Goal: Check status: Check status

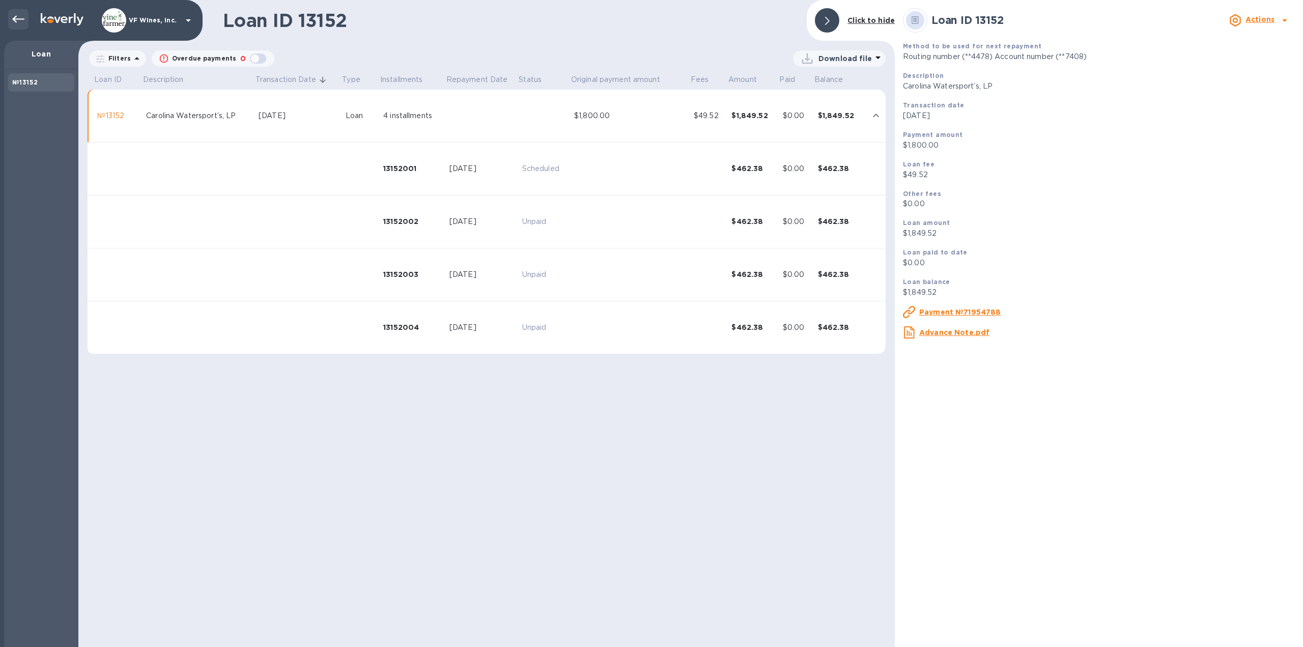
click at [14, 19] on icon at bounding box center [18, 19] width 12 height 7
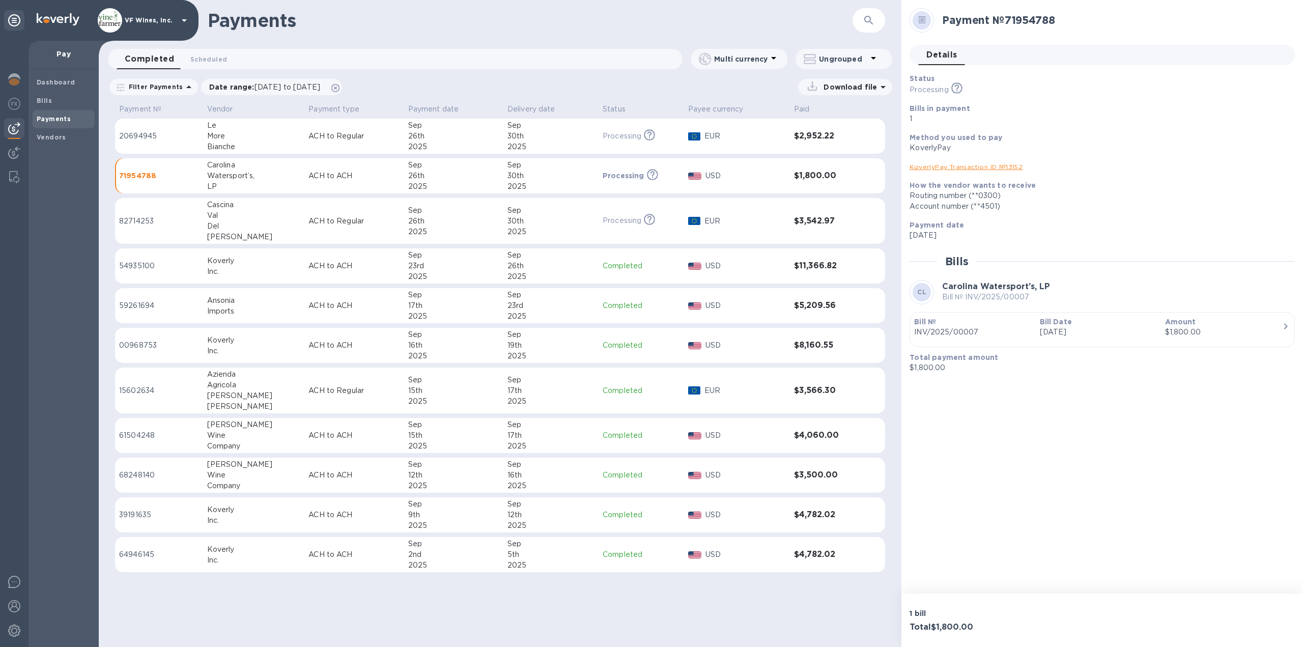
click at [862, 19] on button "button" at bounding box center [869, 20] width 24 height 24
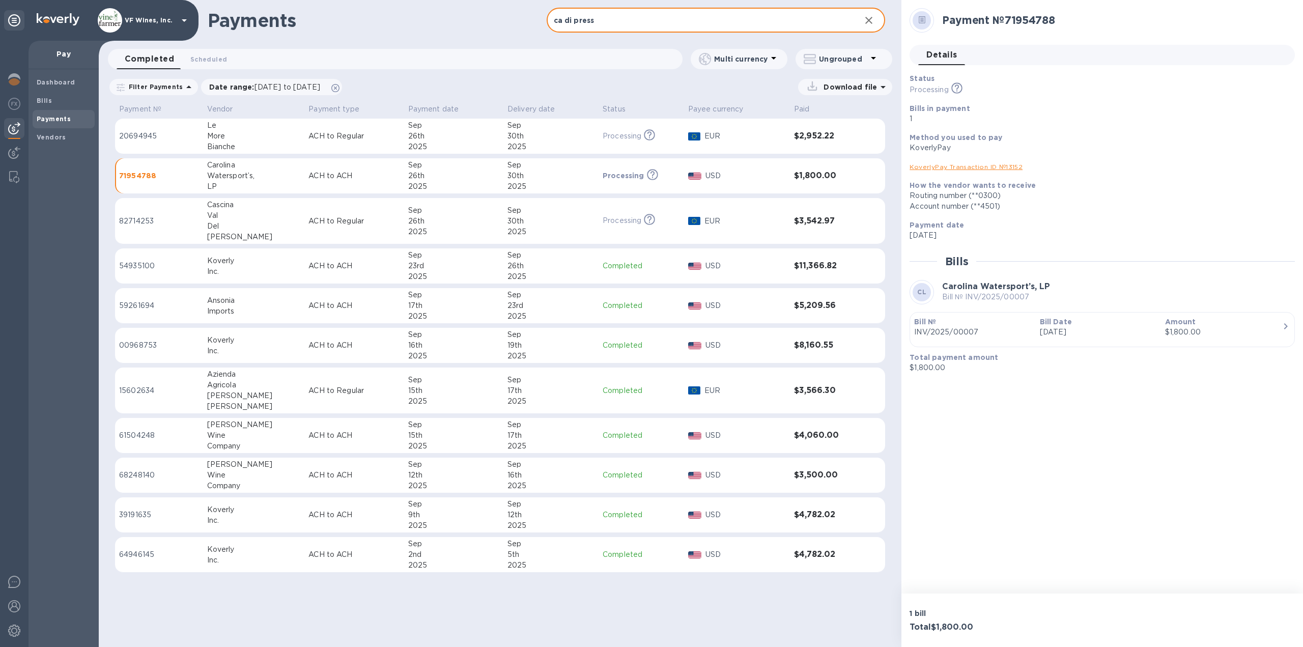
type input "ca di press"
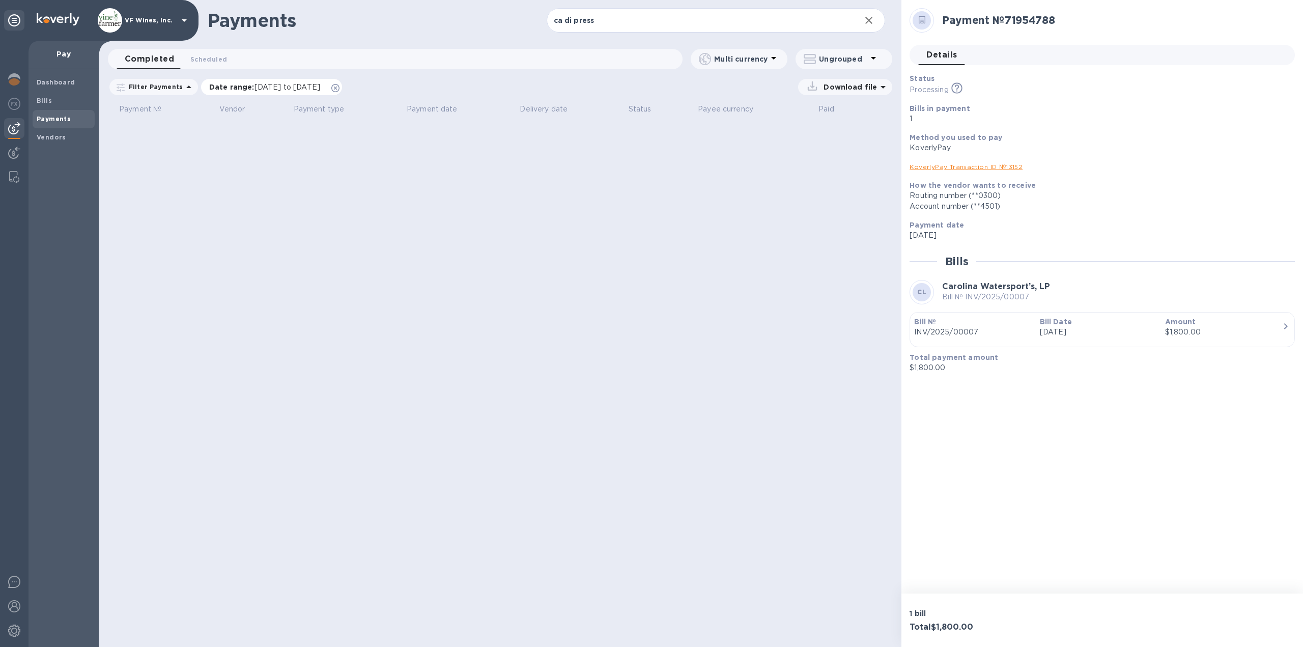
click at [340, 89] on icon at bounding box center [335, 88] width 8 height 8
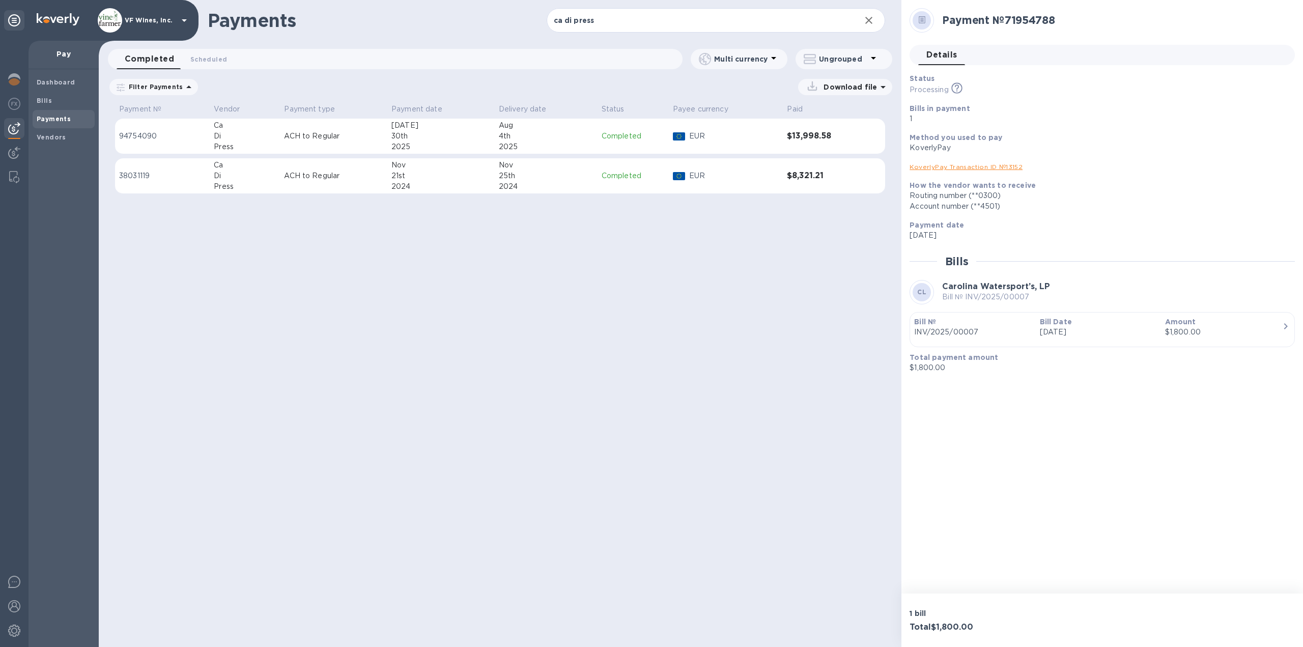
click at [439, 138] on div "30th" at bounding box center [441, 136] width 99 height 11
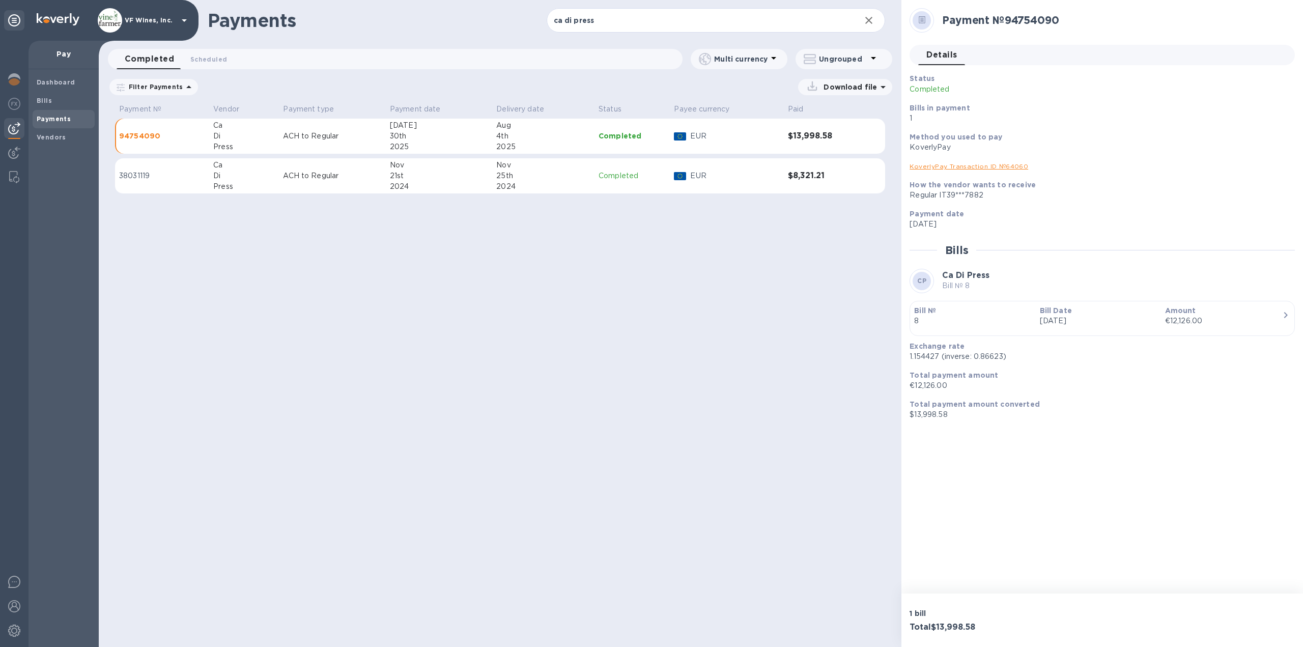
click at [1002, 167] on link "KoverlyPay Transaction ID № 64060" at bounding box center [969, 166] width 119 height 8
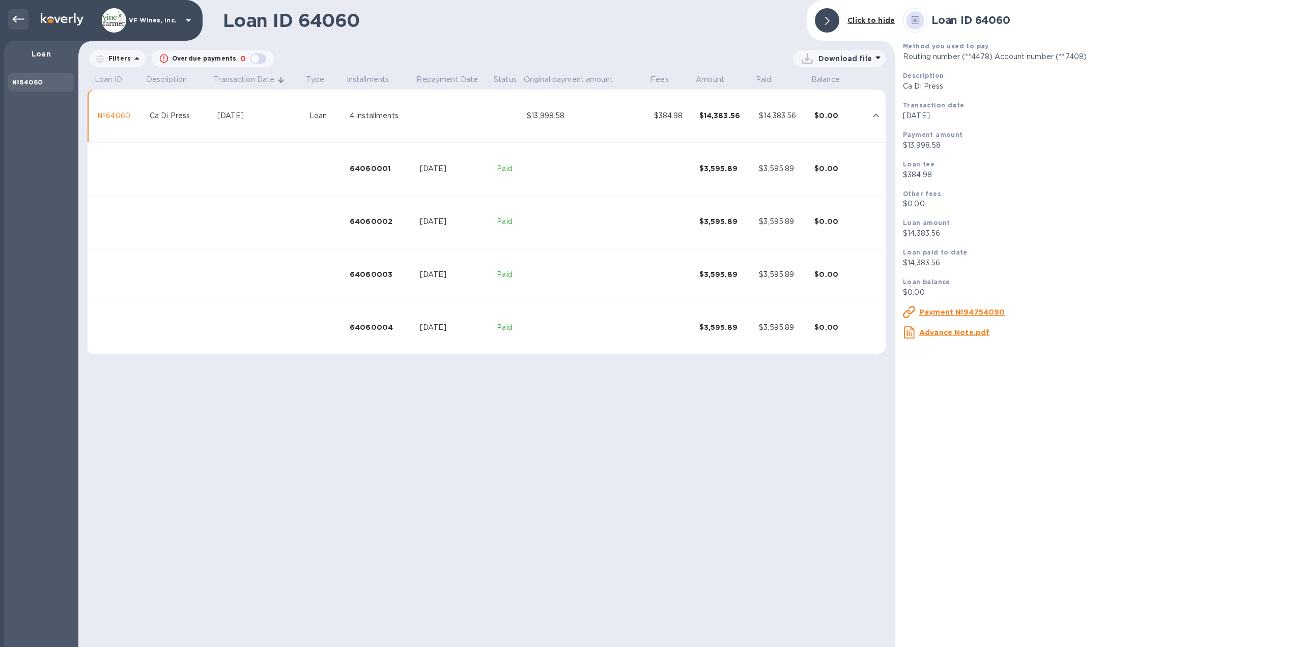
click at [21, 20] on icon at bounding box center [18, 19] width 12 height 12
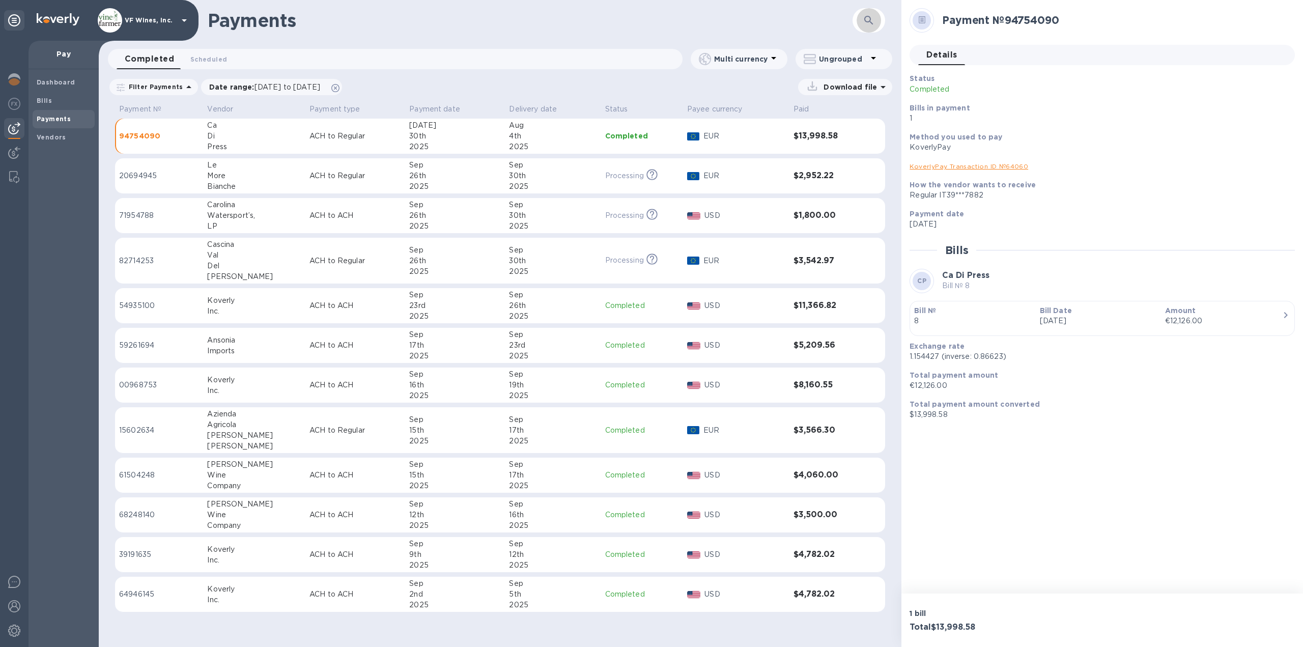
click at [870, 22] on icon "button" at bounding box center [869, 20] width 9 height 9
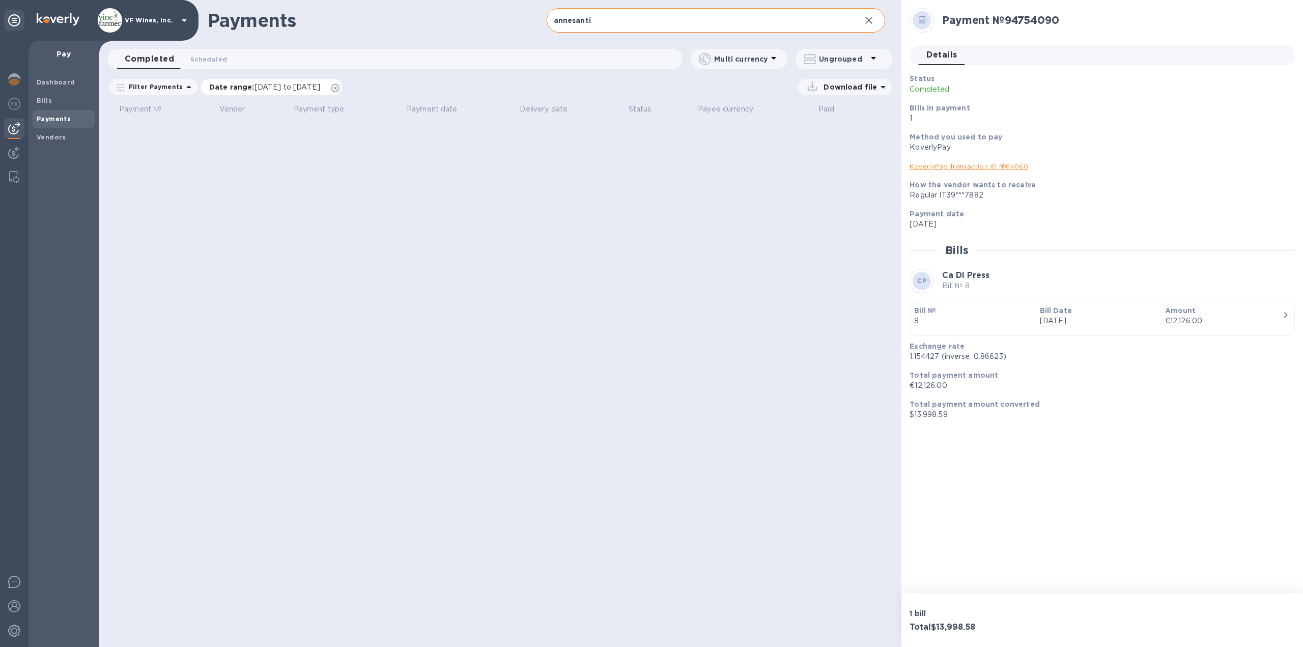
click at [340, 86] on icon at bounding box center [335, 88] width 8 height 8
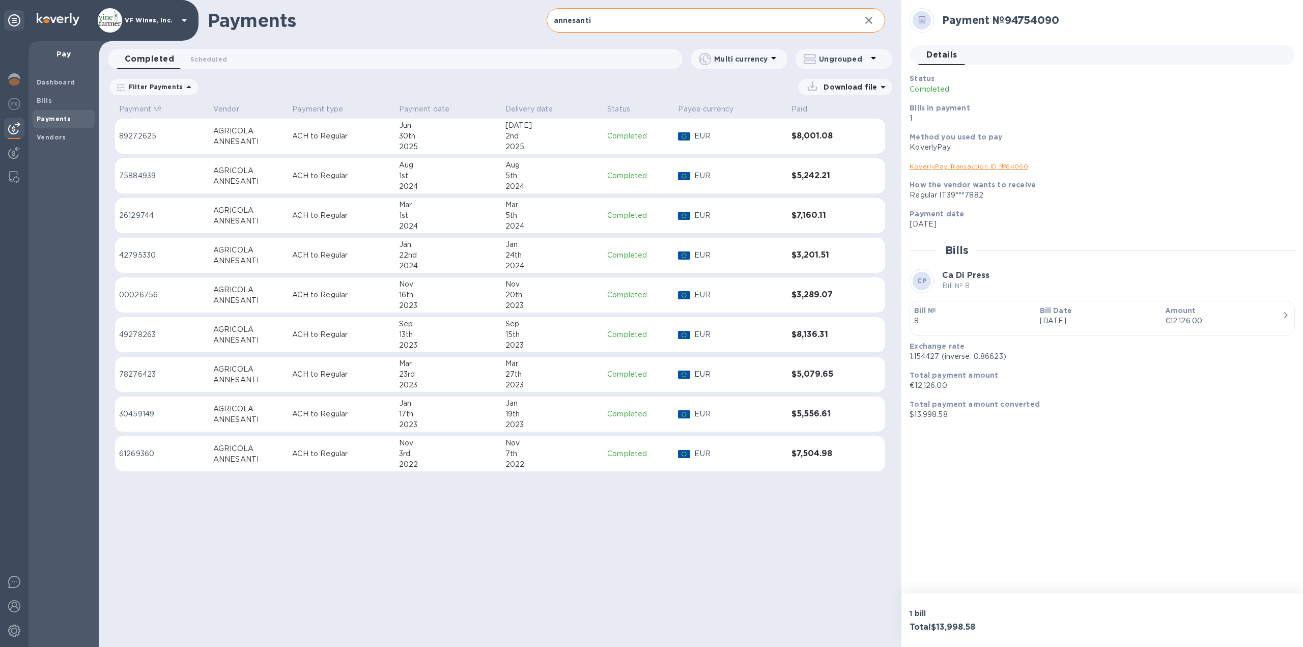
click at [562, 137] on div "2nd" at bounding box center [553, 136] width 94 height 11
drag, startPoint x: 840, startPoint y: 21, endPoint x: 531, endPoint y: 15, distance: 308.6
click at [531, 15] on div "Payments annesanti ​" at bounding box center [500, 20] width 803 height 41
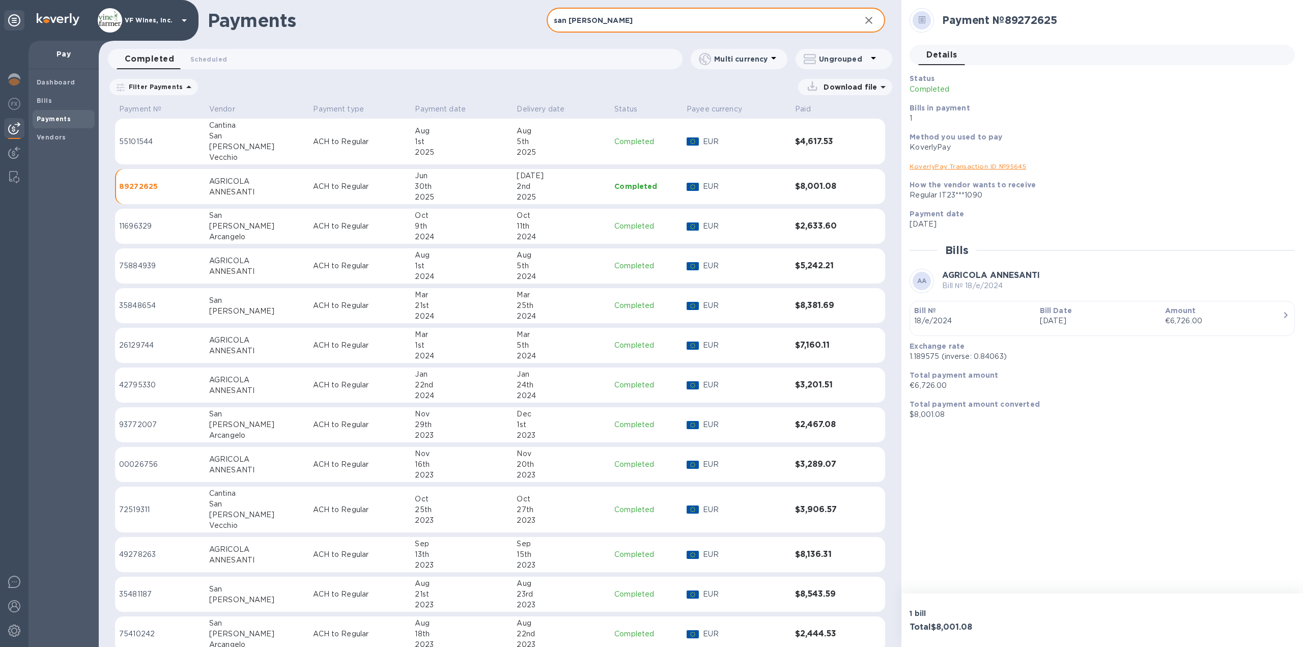
type input "san [PERSON_NAME]"
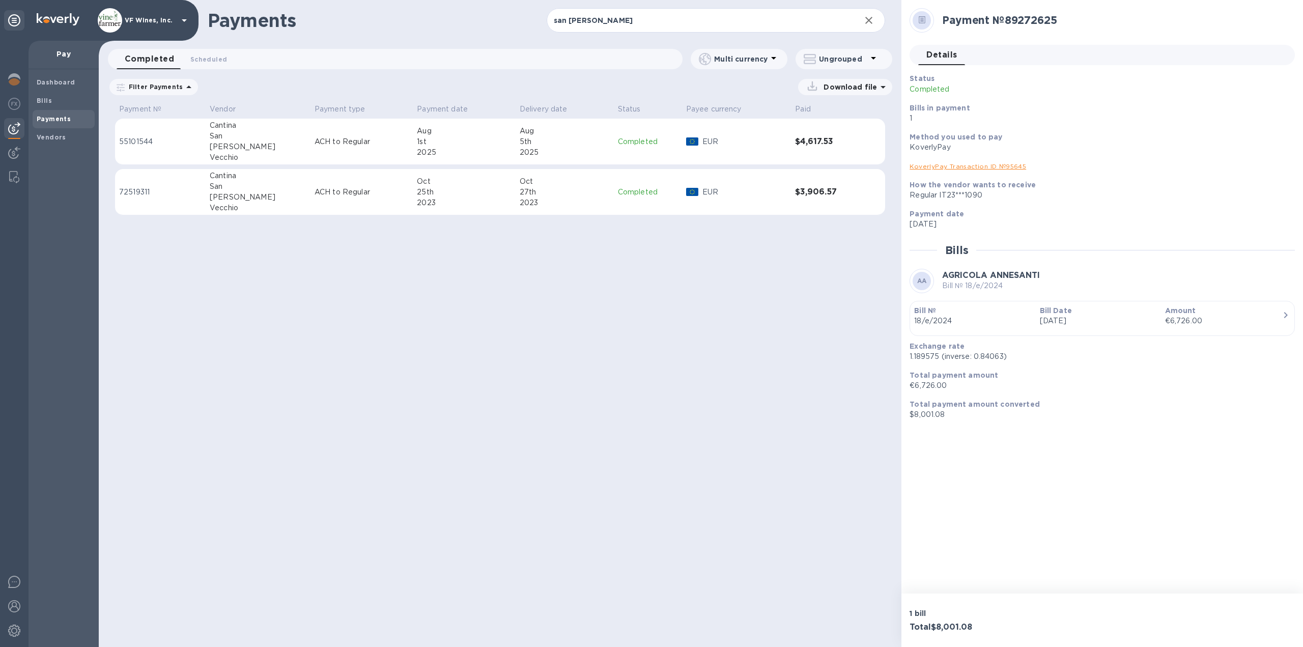
click at [417, 145] on div "1st" at bounding box center [464, 141] width 94 height 11
click at [979, 165] on link "KoverlyPay Transaction ID № 95262" at bounding box center [968, 166] width 117 height 8
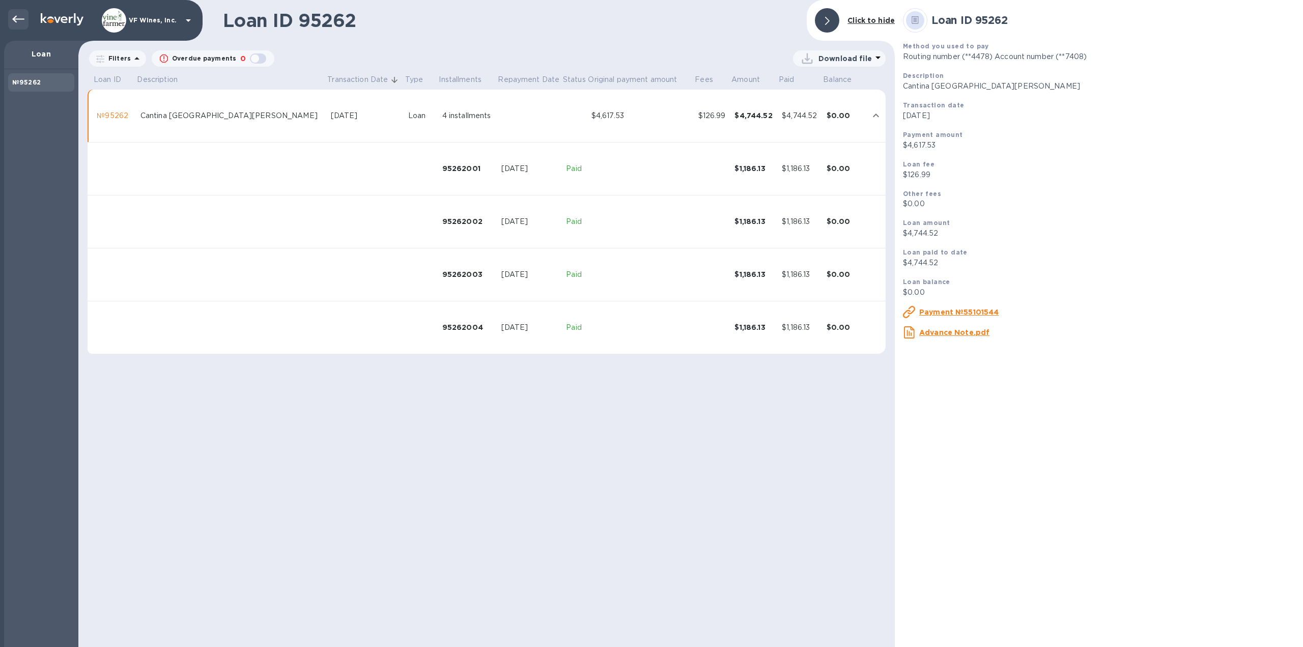
click at [16, 23] on icon at bounding box center [18, 19] width 12 height 12
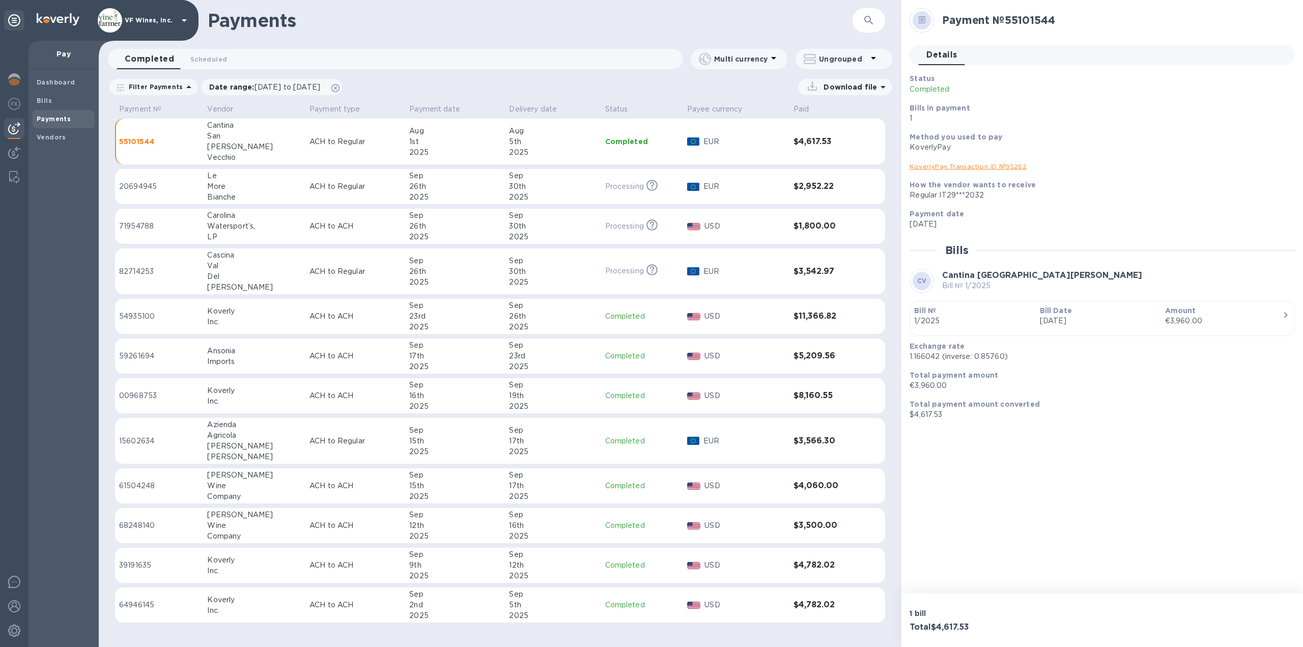
click at [872, 26] on button "button" at bounding box center [869, 20] width 24 height 24
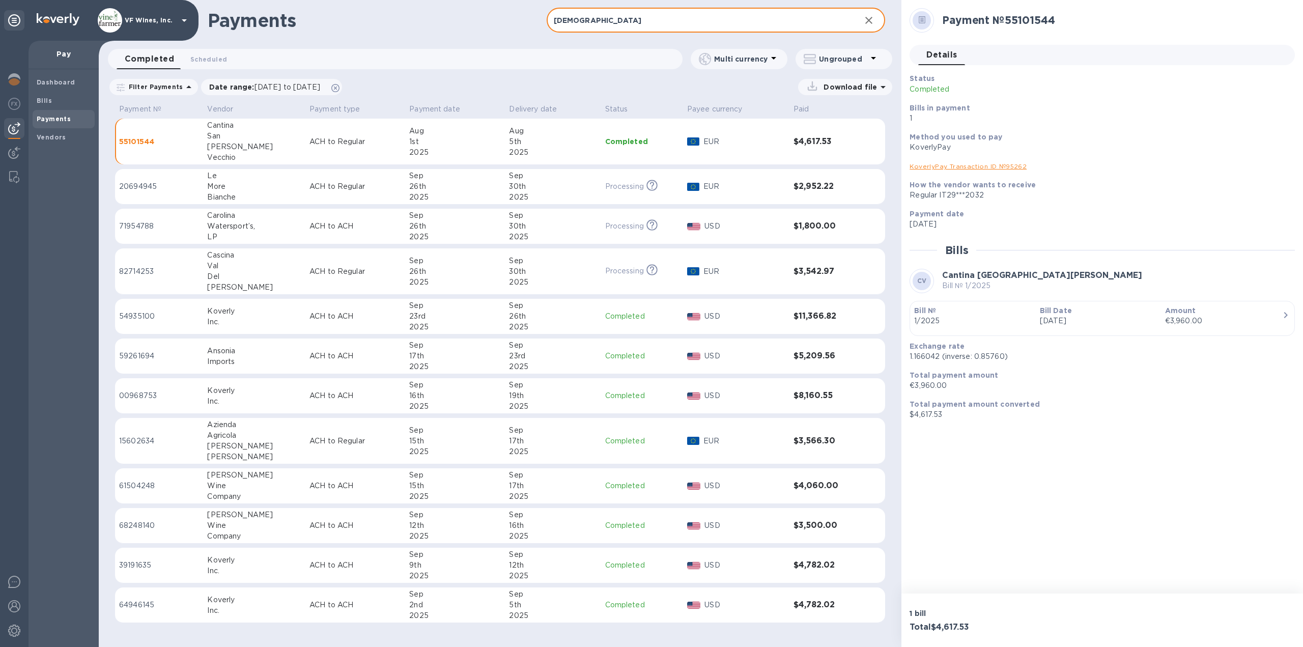
type input "[DEMOGRAPHIC_DATA]"
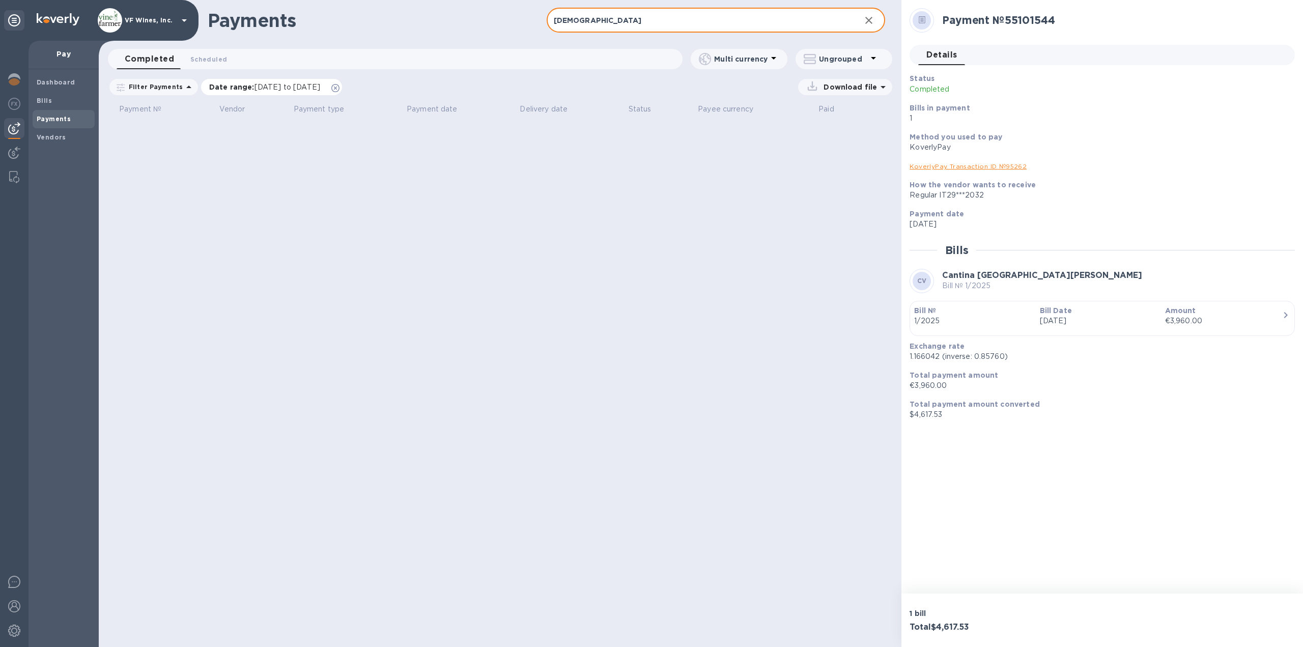
click at [340, 90] on icon at bounding box center [335, 88] width 8 height 8
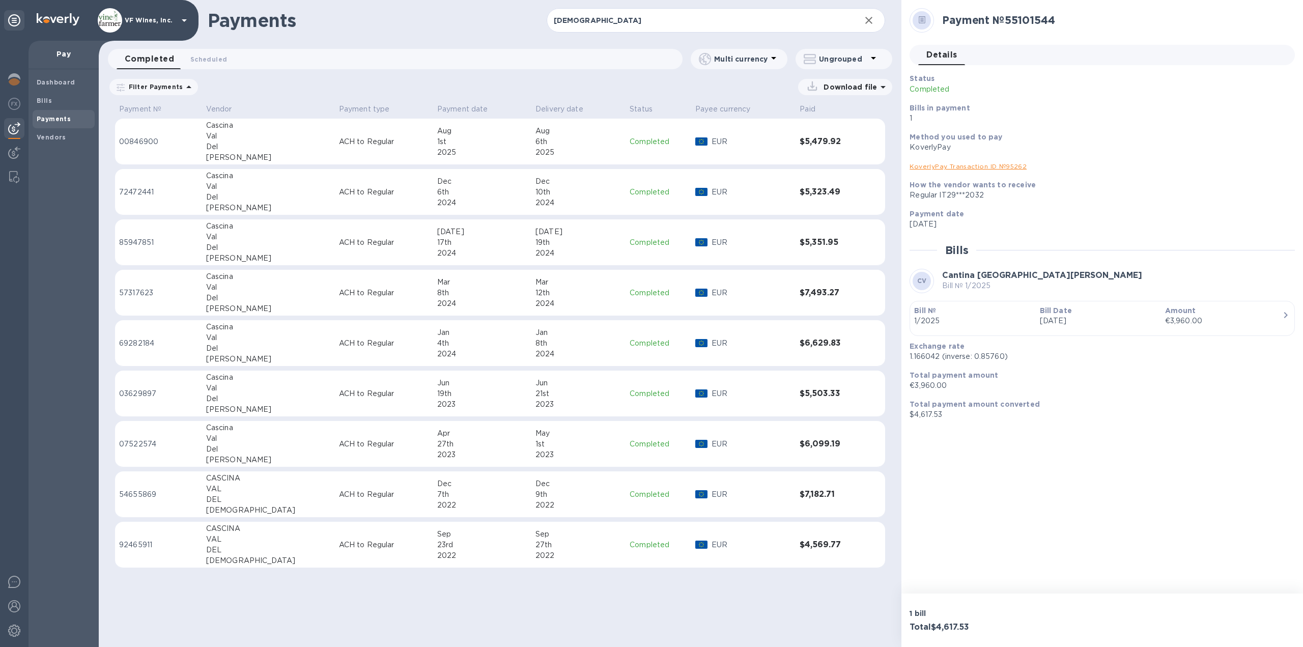
click at [186, 88] on icon at bounding box center [188, 87] width 5 height 3
click at [301, 81] on div "Download file" at bounding box center [548, 87] width 689 height 16
click at [51, 119] on b "Payments" at bounding box center [54, 119] width 34 height 8
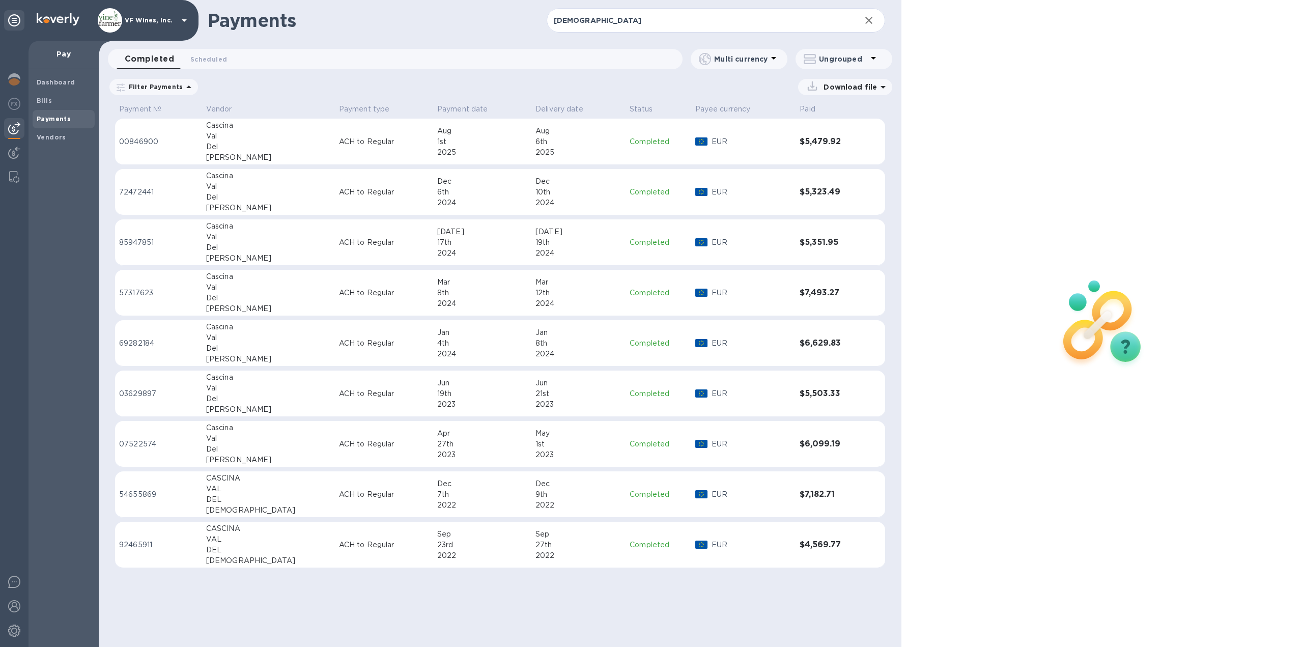
click at [186, 87] on icon at bounding box center [188, 87] width 5 height 3
click at [341, 196] on u "Clear filter" at bounding box center [344, 193] width 41 height 8
click at [871, 22] on icon "button" at bounding box center [869, 20] width 7 height 7
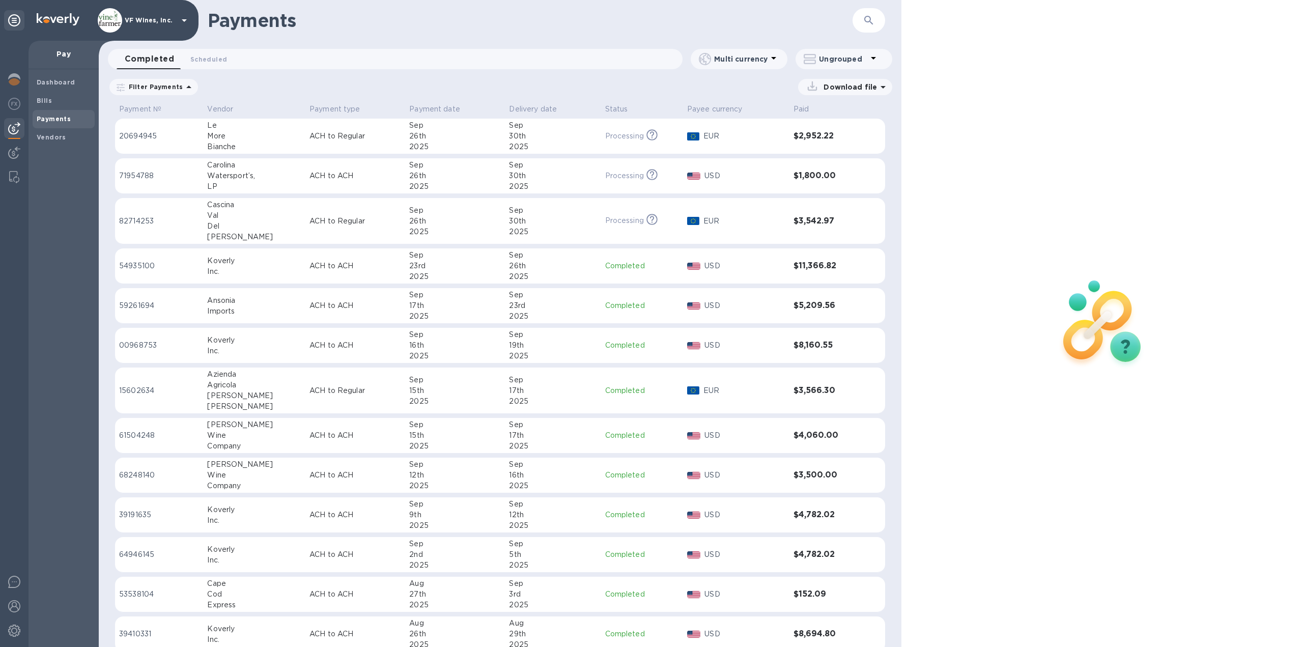
click at [568, 221] on div "30th" at bounding box center [553, 221] width 88 height 11
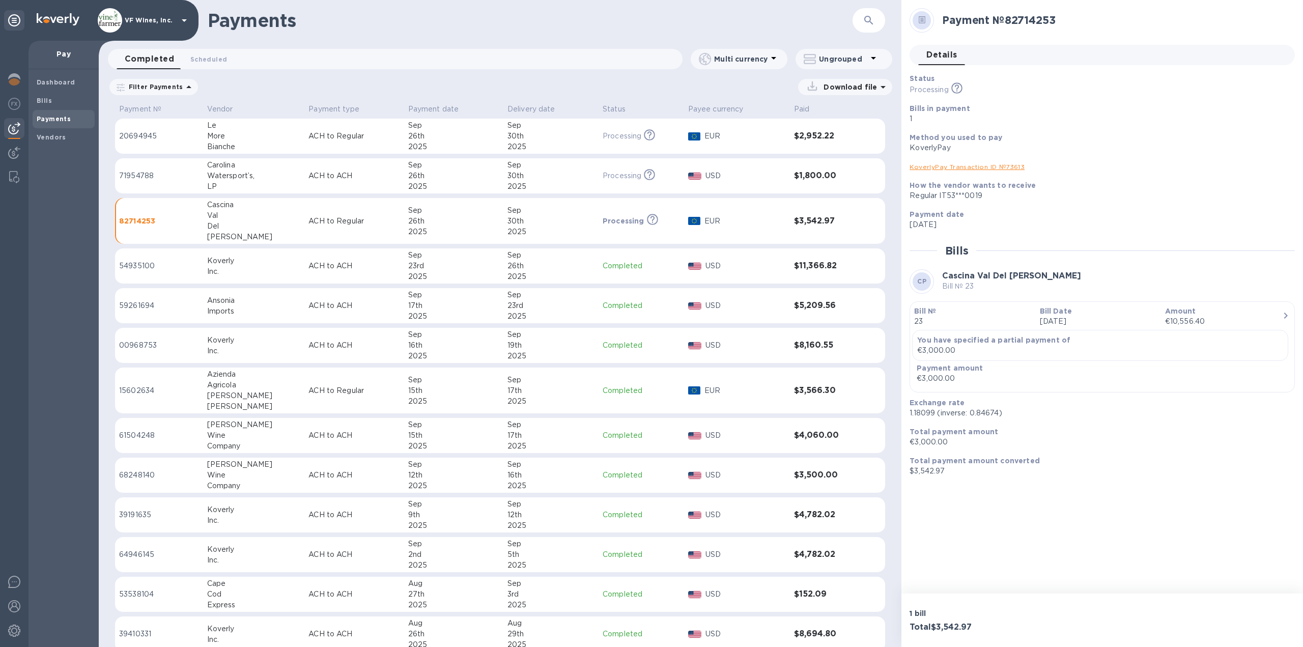
click at [980, 165] on link "KoverlyPay Transaction ID № 73613" at bounding box center [967, 167] width 115 height 8
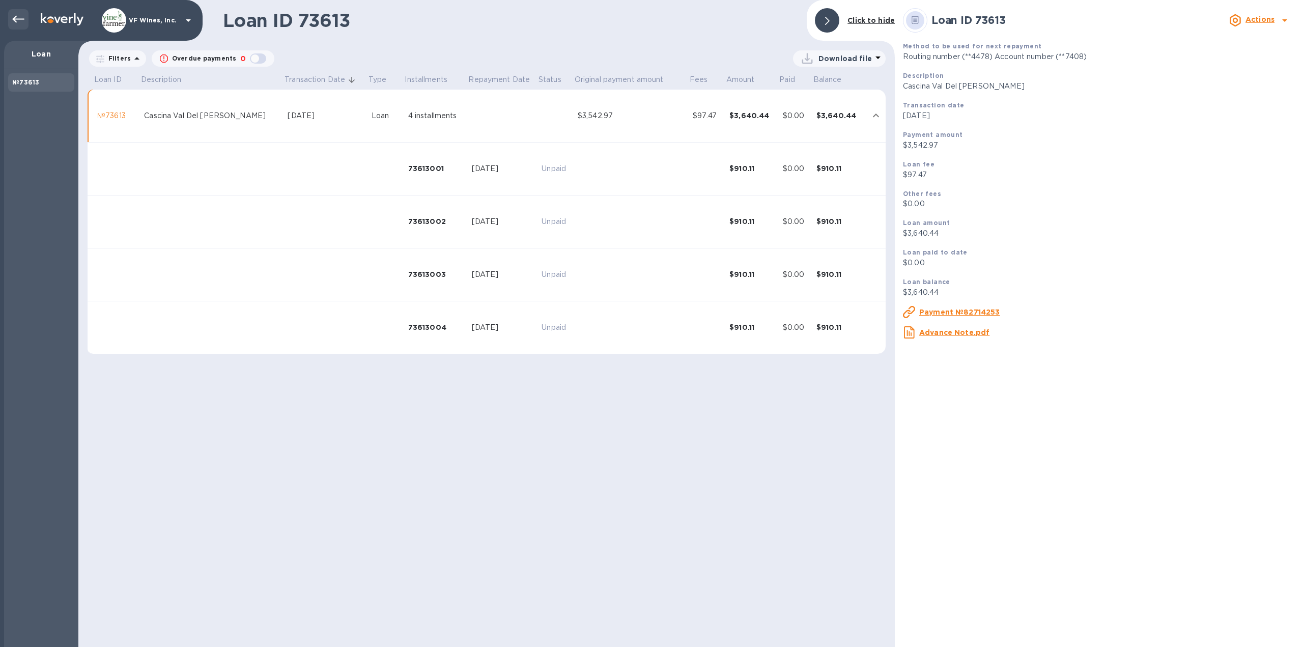
click at [12, 20] on div at bounding box center [18, 19] width 20 height 20
click at [14, 15] on icon at bounding box center [18, 19] width 12 height 12
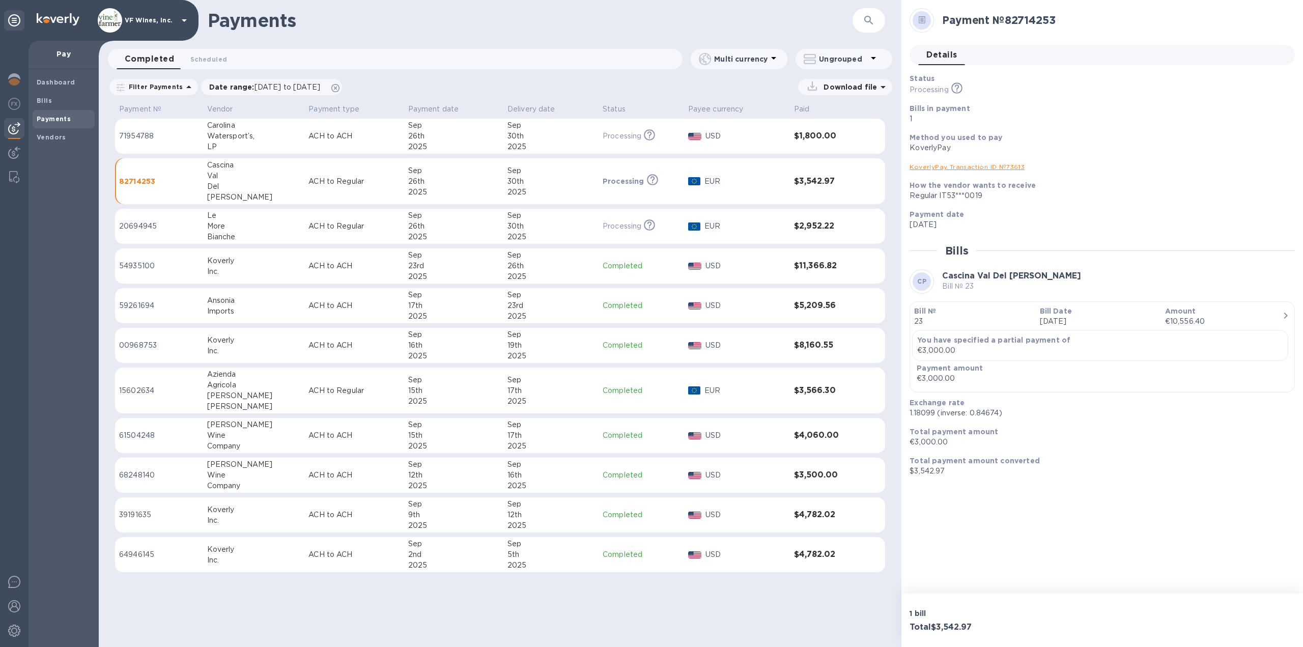
click at [615, 223] on p "Processing" at bounding box center [622, 226] width 39 height 11
click at [999, 166] on link "KoverlyPay Transaction ID № 58219" at bounding box center [967, 167] width 115 height 8
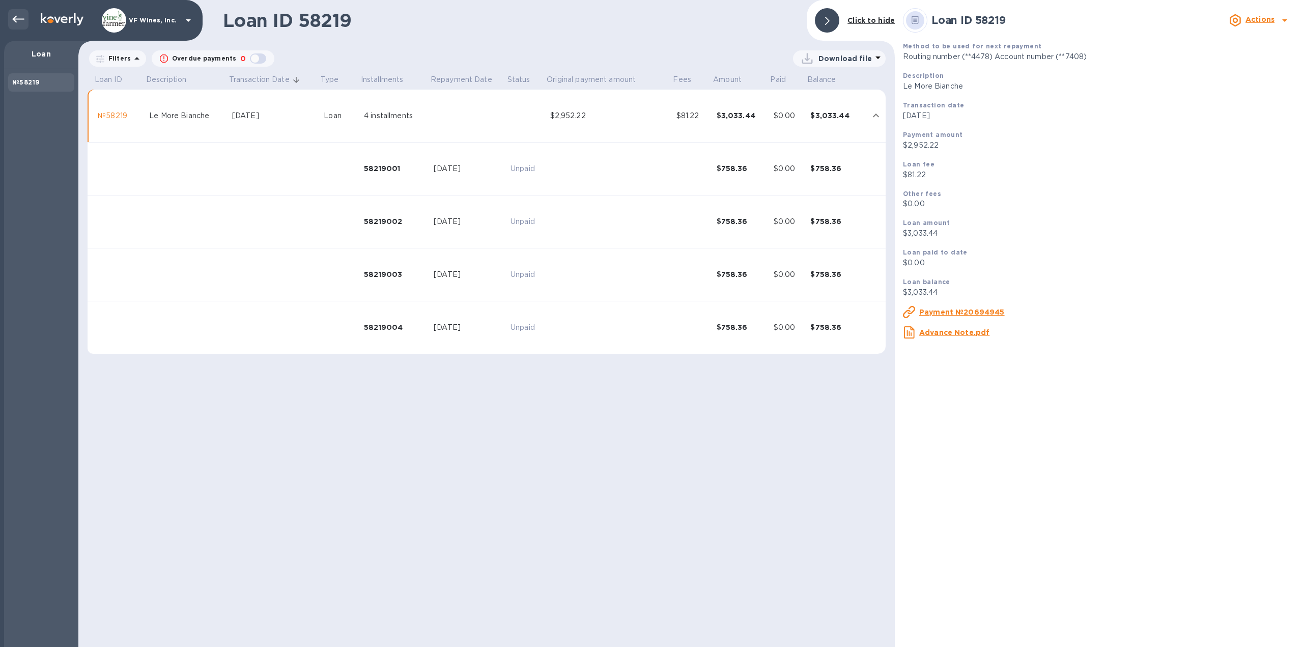
click at [11, 16] on div at bounding box center [18, 19] width 20 height 20
click at [18, 20] on icon at bounding box center [18, 19] width 12 height 12
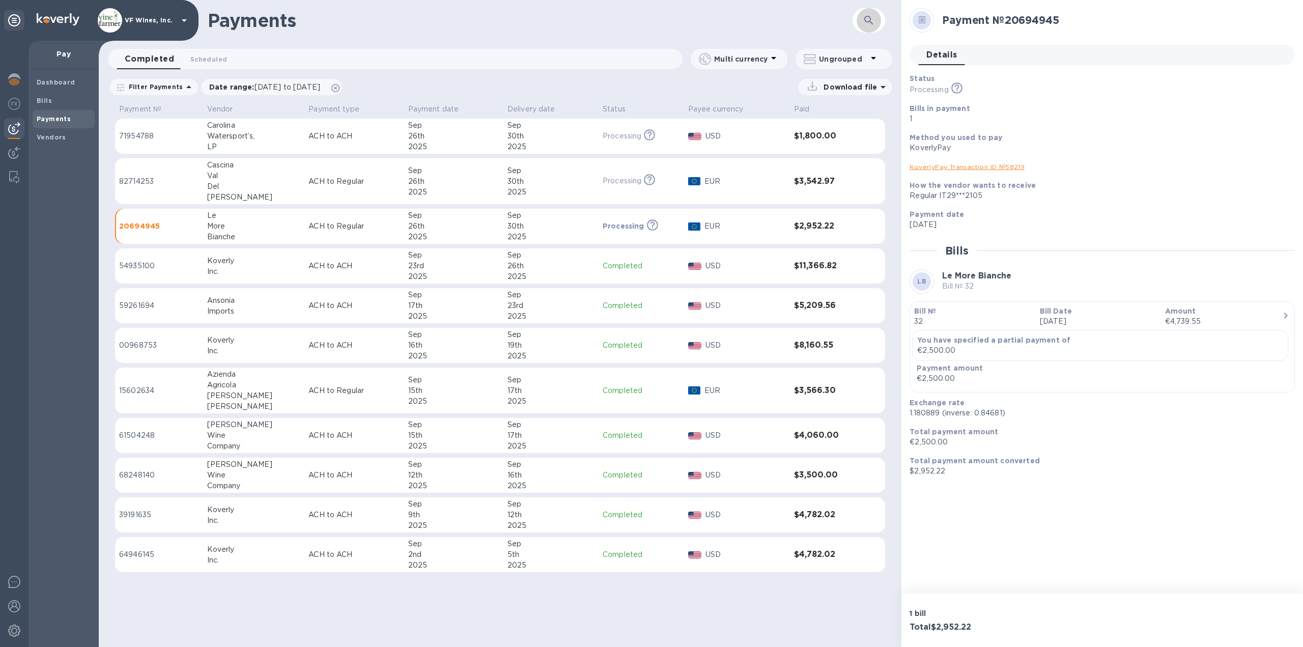
click at [872, 23] on icon "button" at bounding box center [869, 20] width 12 height 12
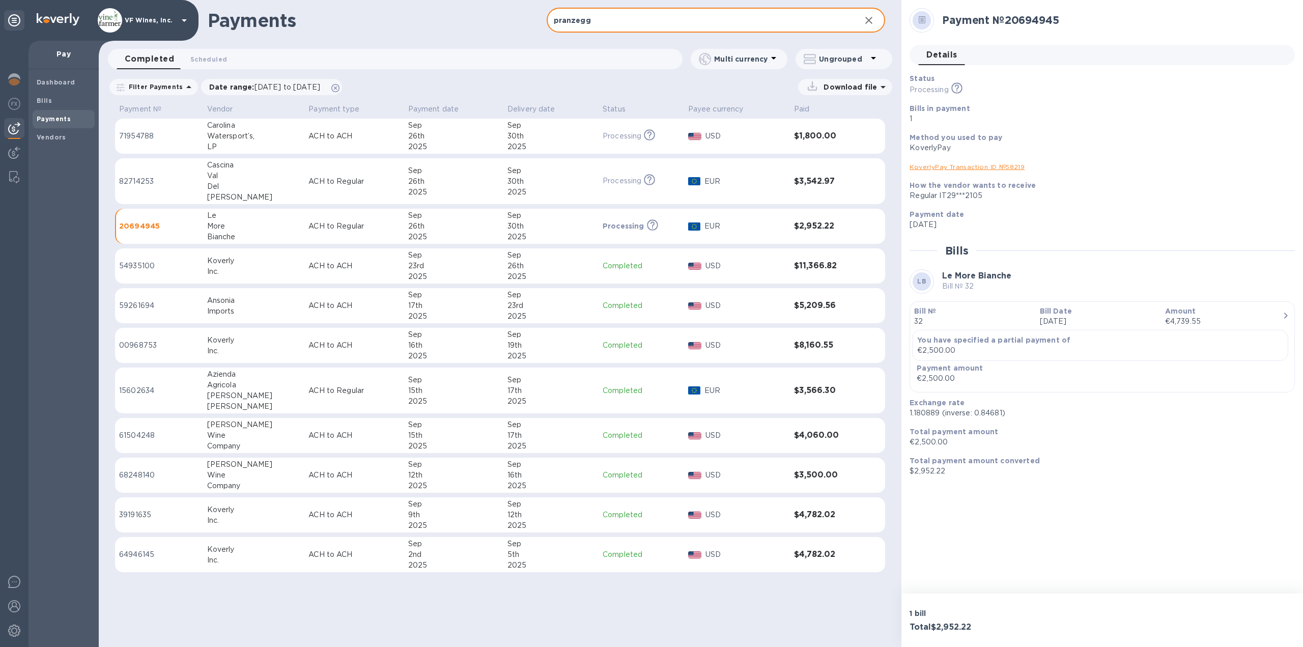
type input "pranzegg"
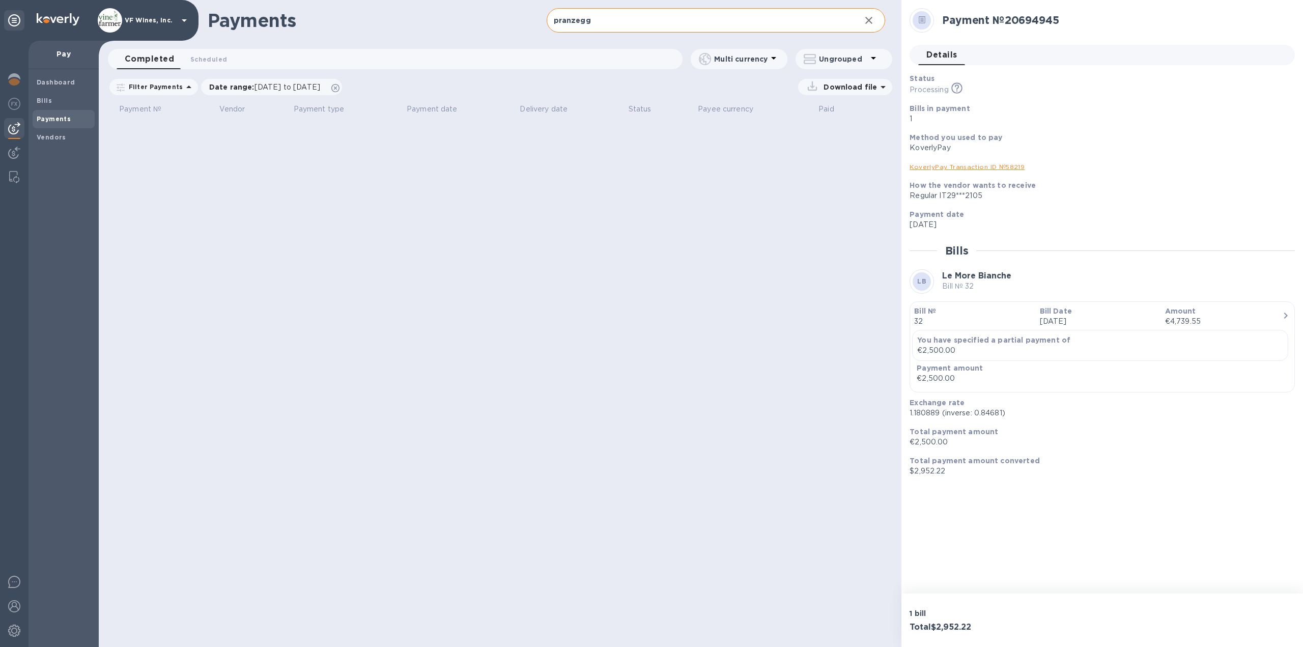
click at [711, 183] on div "Payments pranzegg ​ Completed 0 Scheduled 0 Multi currency Ungrouped Filter Pay…" at bounding box center [500, 323] width 803 height 647
click at [340, 88] on icon at bounding box center [335, 88] width 8 height 8
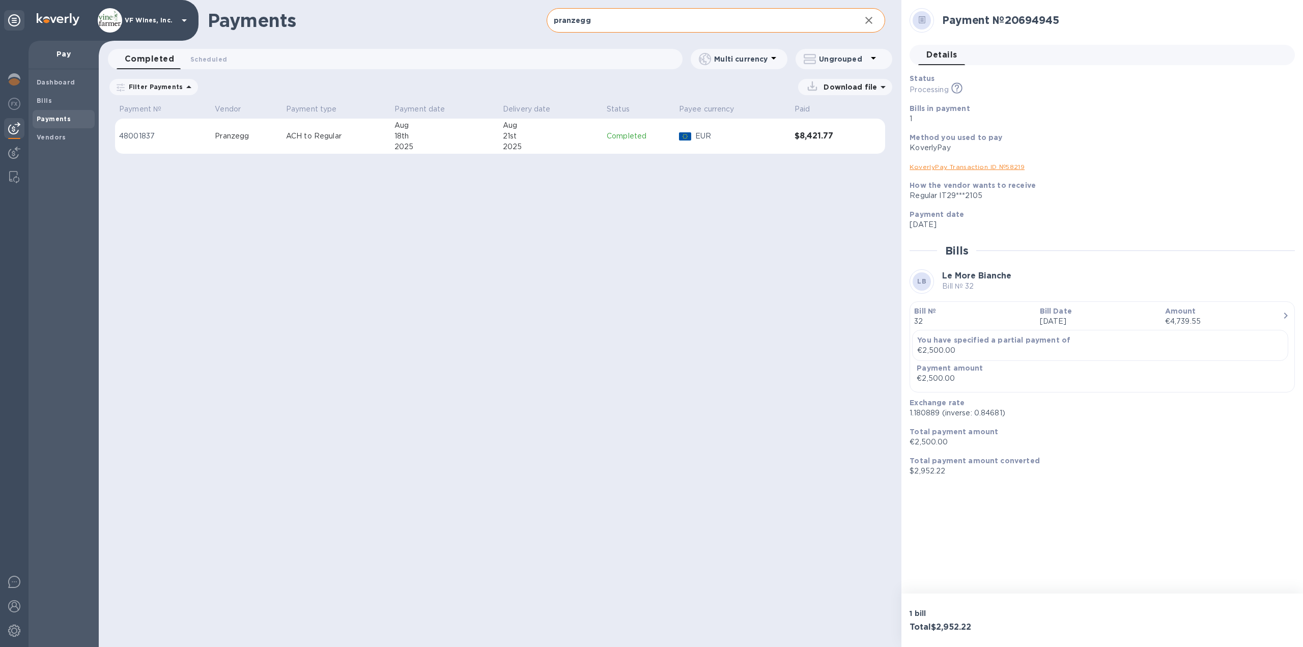
click at [512, 134] on div "21st" at bounding box center [551, 136] width 96 height 11
click at [1002, 166] on link "KoverlyPay Transaction ID № 87034" at bounding box center [969, 166] width 118 height 8
